Goal: Check status: Check status

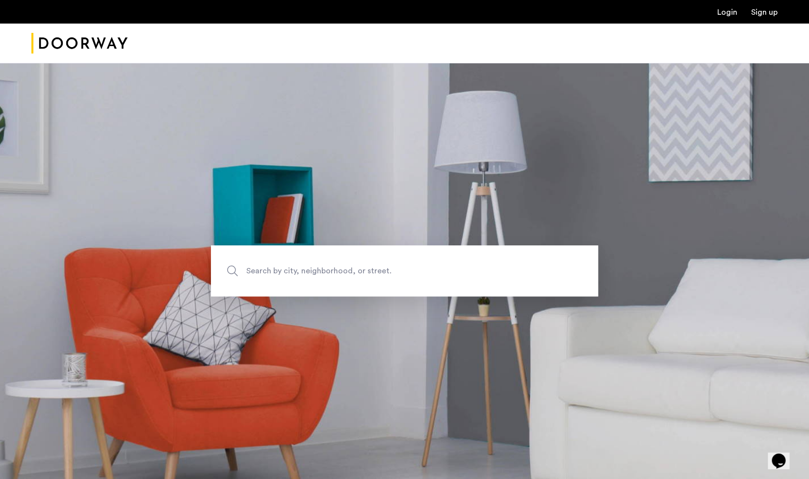
click at [728, 8] on link "Login" at bounding box center [727, 12] width 20 height 8
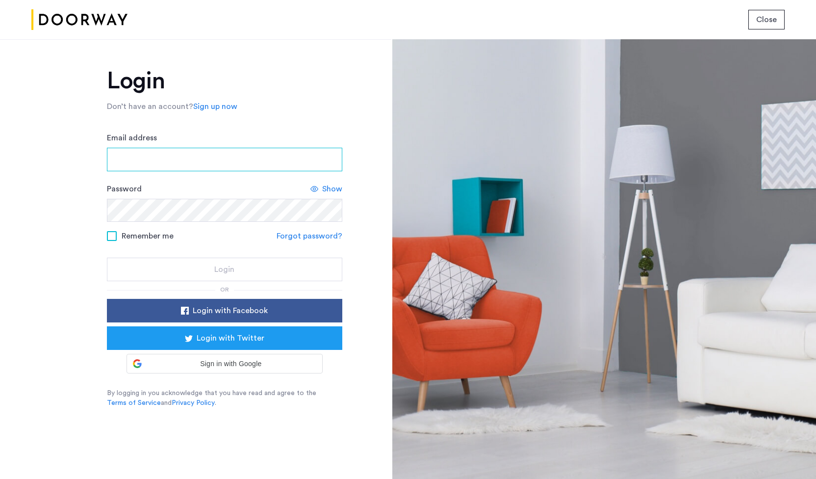
click at [133, 159] on input "Email address" at bounding box center [224, 160] width 235 height 24
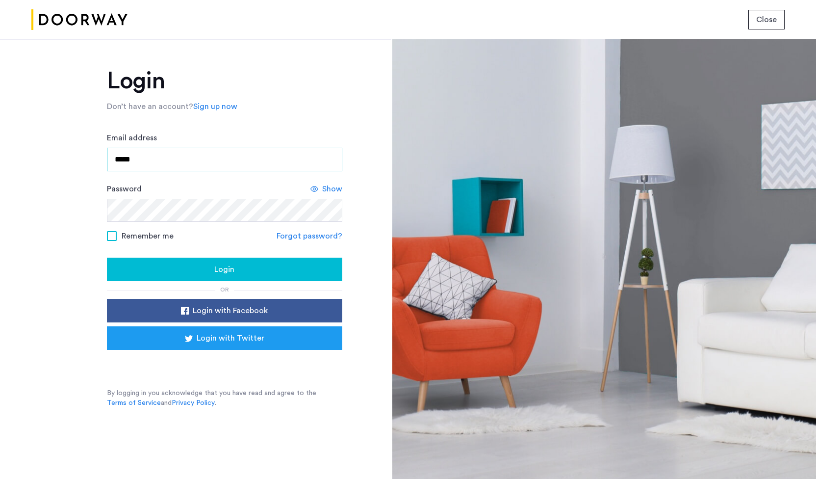
type input "**********"
click at [337, 188] on span "Show" at bounding box center [332, 189] width 20 height 12
click at [111, 234] on span at bounding box center [112, 236] width 10 height 10
click at [172, 263] on div "Login" at bounding box center [225, 269] width 220 height 12
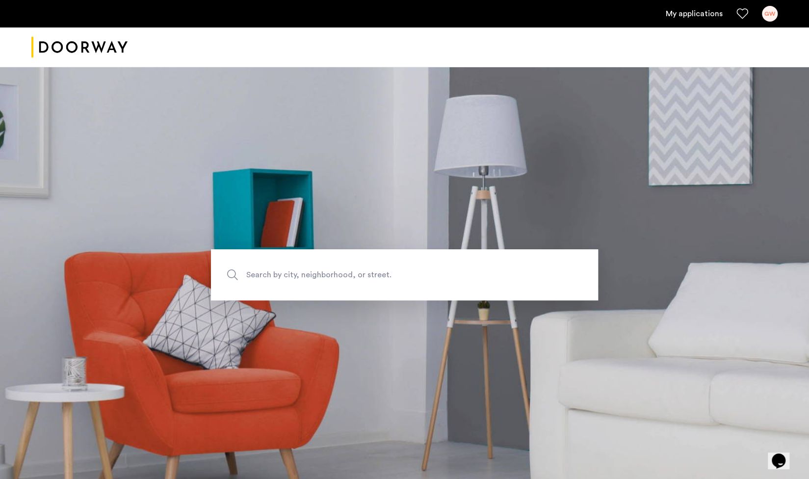
click at [768, 11] on div "GW" at bounding box center [769, 14] width 16 height 16
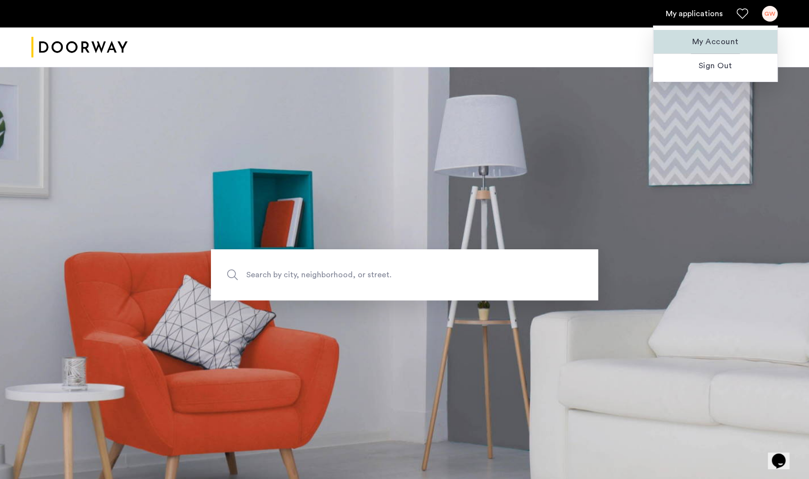
click at [715, 41] on span "My Account" at bounding box center [715, 42] width 108 height 12
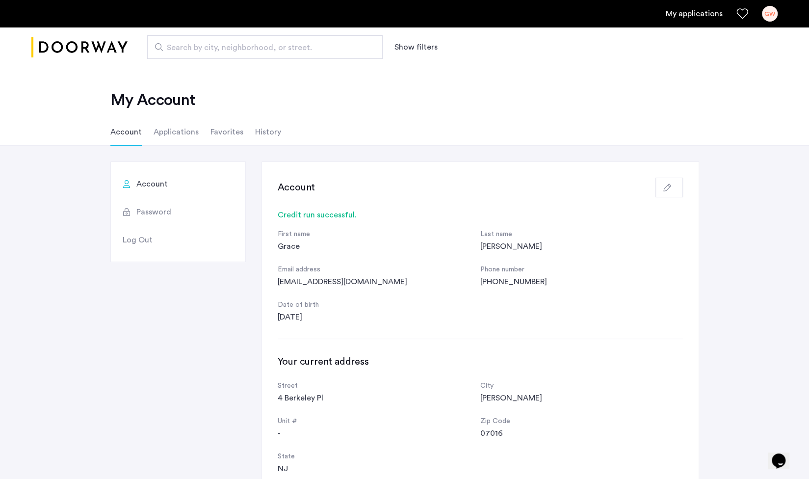
click at [169, 138] on li "Applications" at bounding box center [175, 131] width 45 height 27
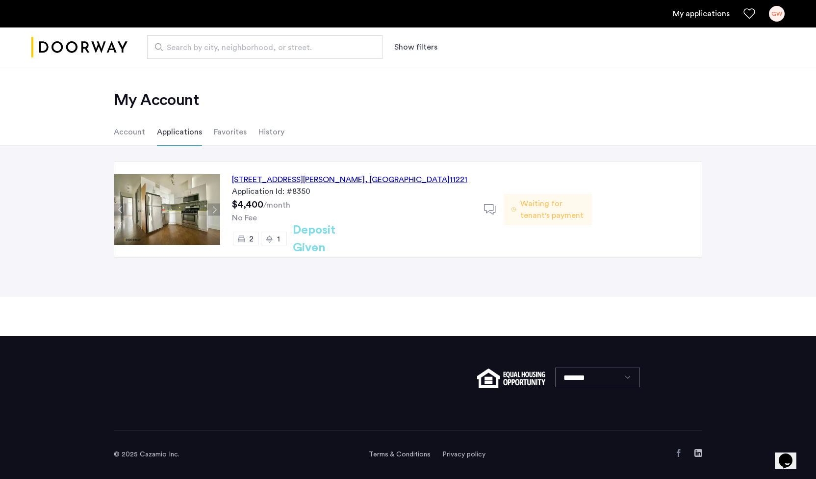
click at [526, 213] on span "Waiting for tenant's payment" at bounding box center [552, 210] width 64 height 24
click at [537, 210] on span "Waiting for tenant's payment" at bounding box center [552, 210] width 64 height 24
click at [539, 220] on span "Waiting for tenant's payment" at bounding box center [552, 210] width 64 height 24
click at [489, 206] on icon at bounding box center [490, 209] width 12 height 12
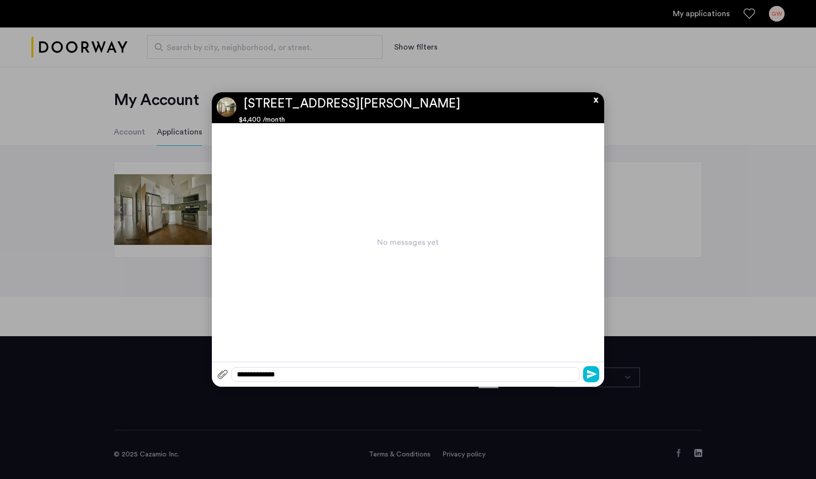
click at [596, 97] on button "x" at bounding box center [593, 97] width 15 height 11
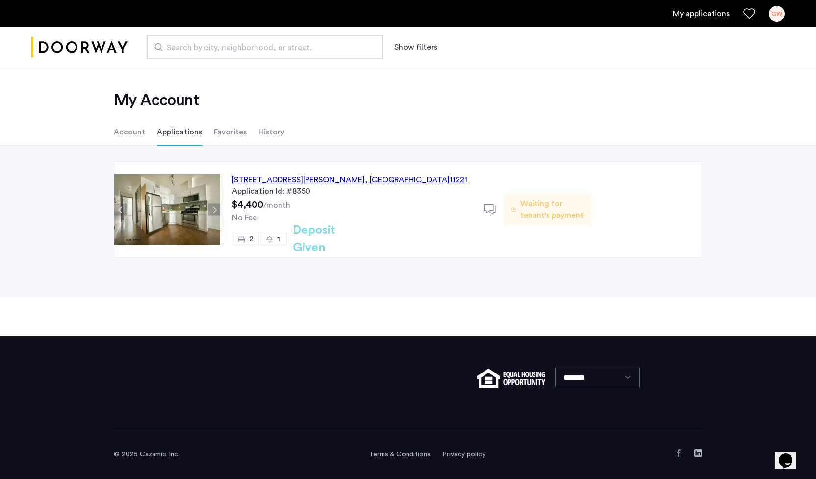
click at [257, 178] on div "85 Cornelia Street, Unit 2R, Brooklyn , NY 11221" at bounding box center [349, 180] width 235 height 12
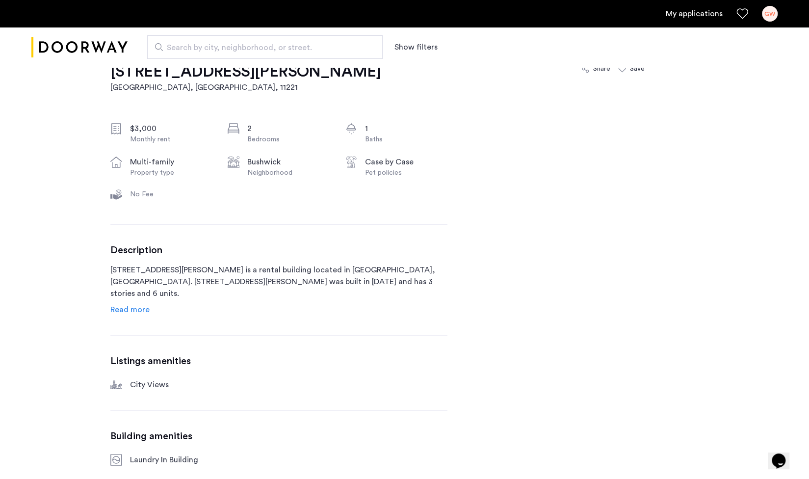
scroll to position [238, 0]
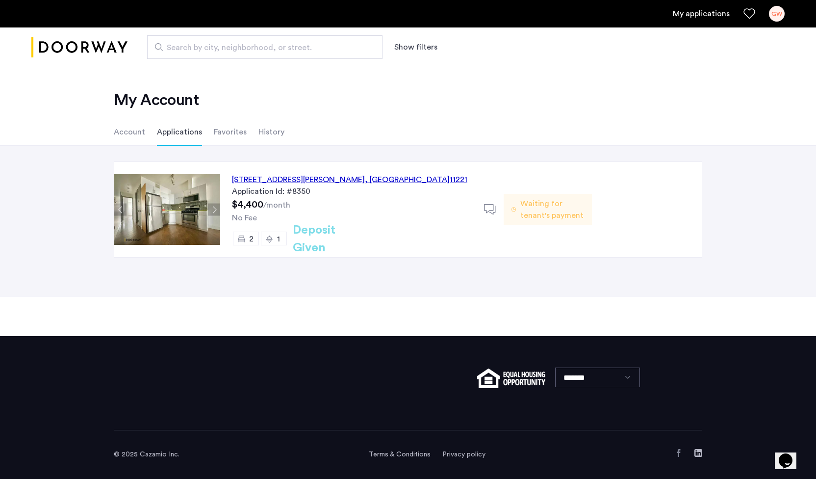
click at [227, 130] on li "Favorites" at bounding box center [230, 131] width 33 height 27
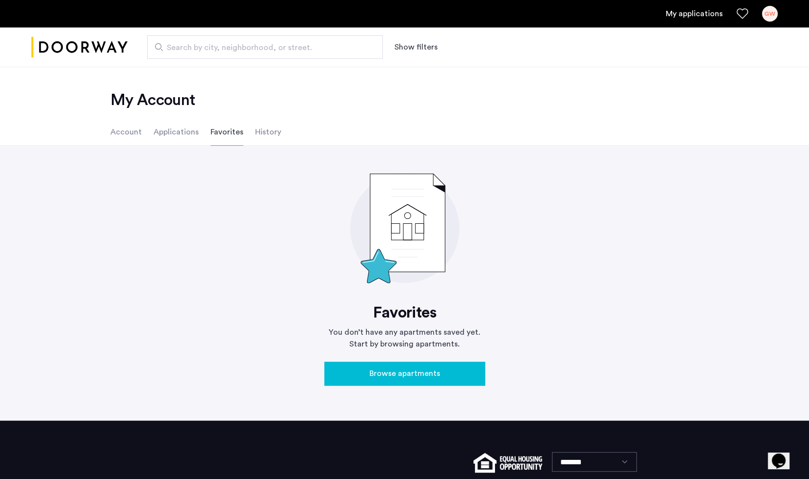
click at [185, 131] on li "Applications" at bounding box center [175, 131] width 45 height 27
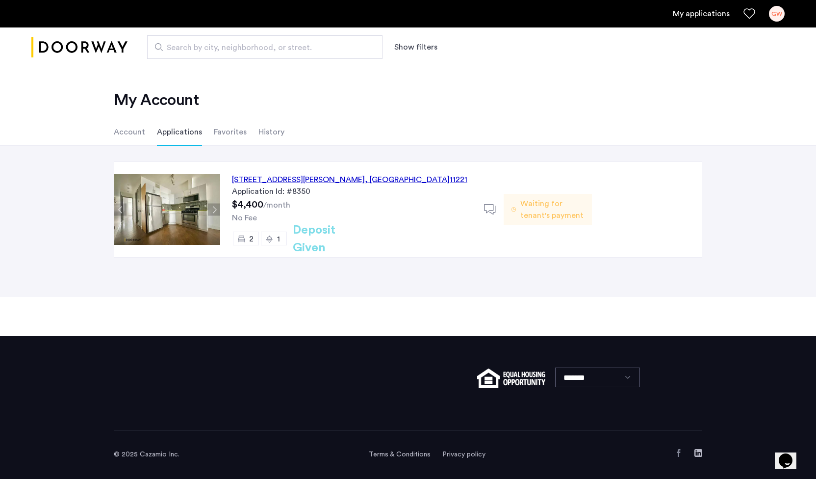
click at [542, 218] on span "Waiting for tenant's payment" at bounding box center [552, 210] width 64 height 24
drag, startPoint x: 542, startPoint y: 218, endPoint x: 311, endPoint y: 237, distance: 232.2
click at [311, 237] on h2 "Deposit Given" at bounding box center [332, 238] width 78 height 35
click at [315, 238] on h2 "Deposit Given" at bounding box center [332, 238] width 78 height 35
click at [565, 204] on span "Waiting for tenant's payment" at bounding box center [552, 210] width 64 height 24
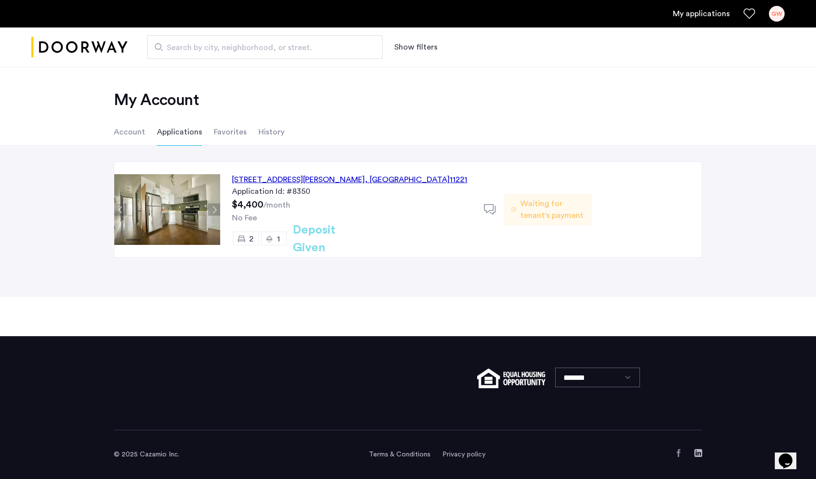
click at [128, 135] on li "Account" at bounding box center [129, 131] width 31 height 27
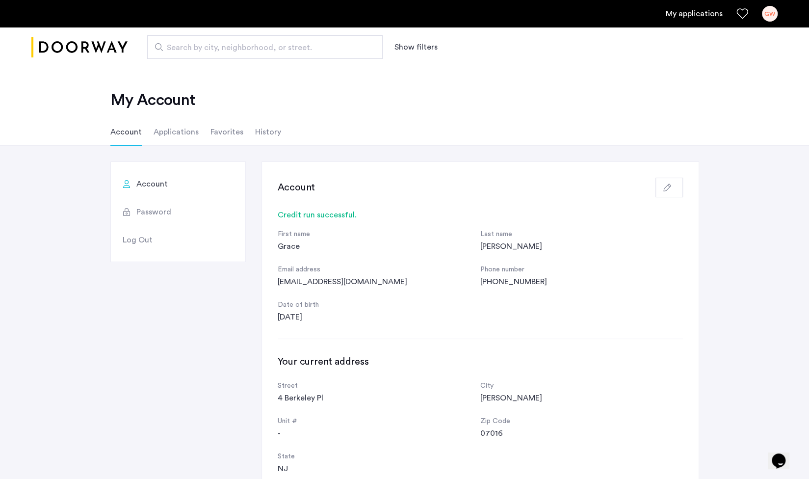
click at [172, 126] on li "Applications" at bounding box center [175, 131] width 45 height 27
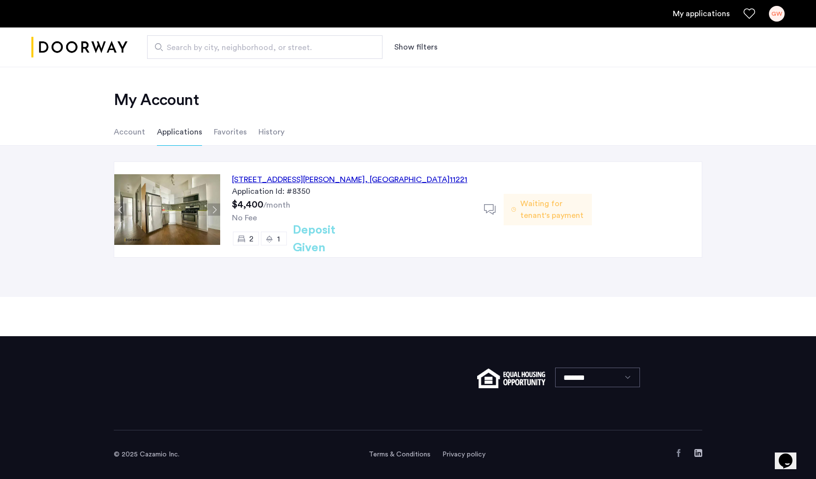
click at [234, 137] on li "Favorites" at bounding box center [230, 131] width 33 height 27
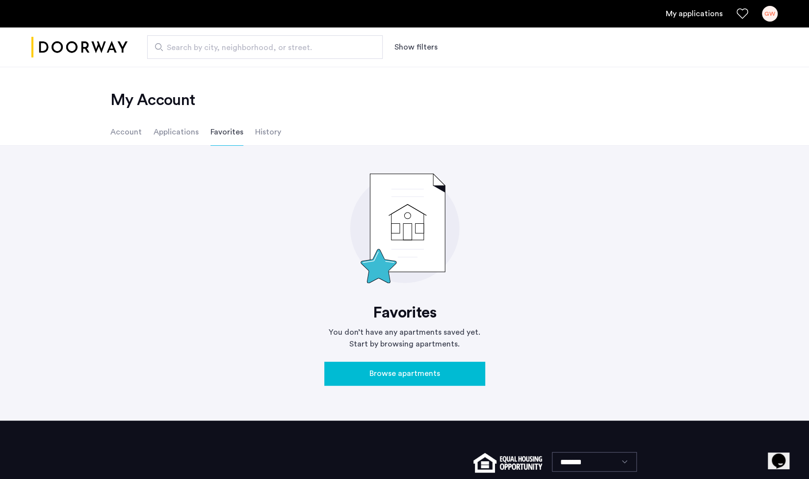
click at [263, 133] on li "History" at bounding box center [268, 131] width 26 height 27
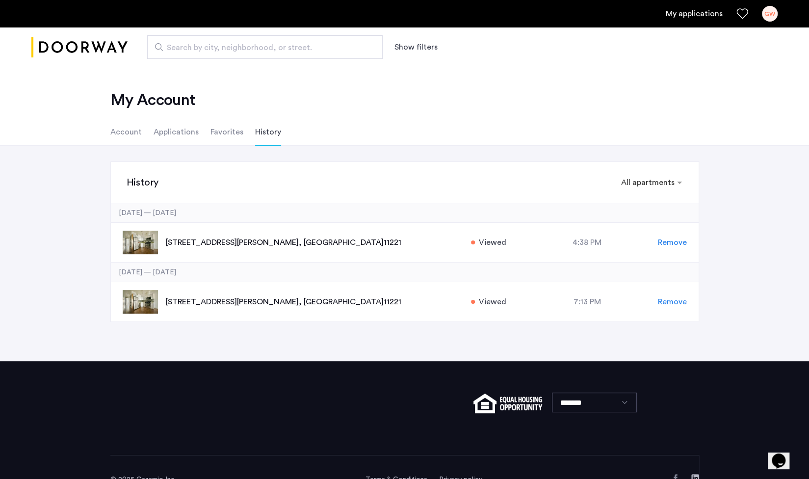
click at [164, 126] on li "Applications" at bounding box center [175, 131] width 45 height 27
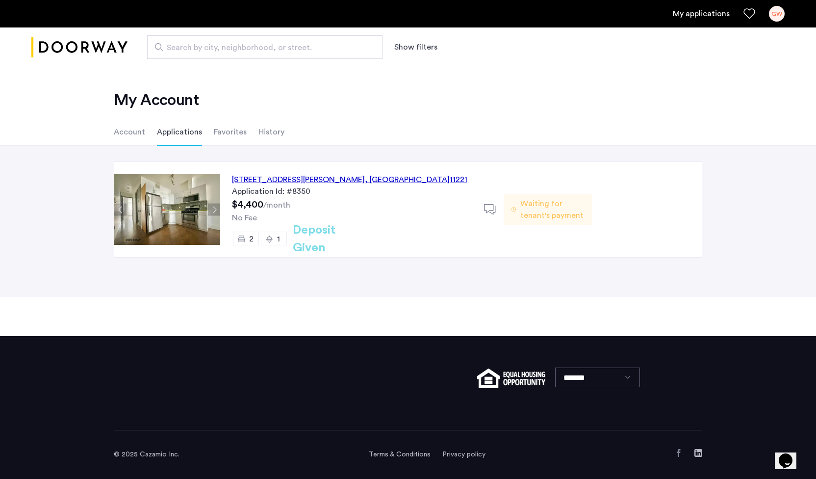
click at [537, 206] on span "Waiting for tenant's payment" at bounding box center [552, 210] width 64 height 24
